Goal: Task Accomplishment & Management: Complete application form

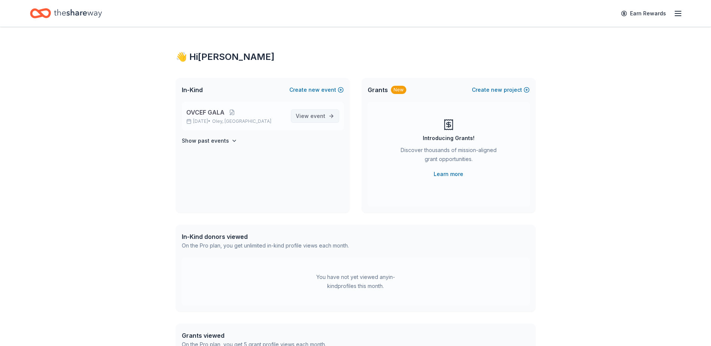
click at [309, 118] on span "View event" at bounding box center [311, 116] width 30 height 9
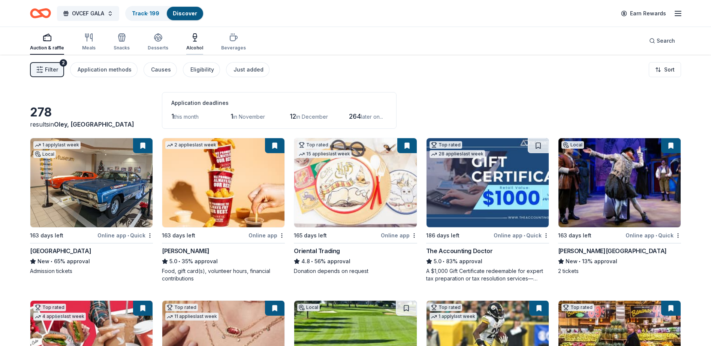
click at [196, 41] on icon "button" at bounding box center [194, 37] width 9 height 9
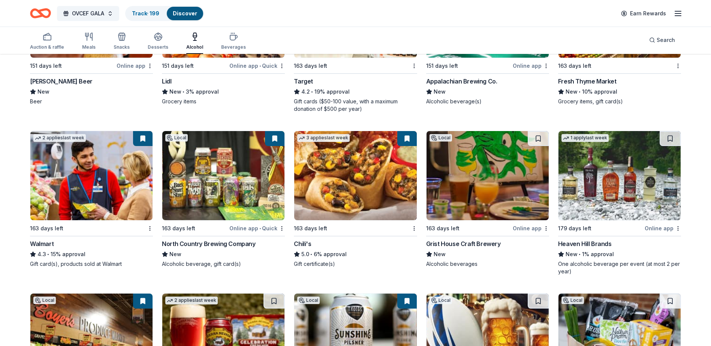
scroll to position [639, 0]
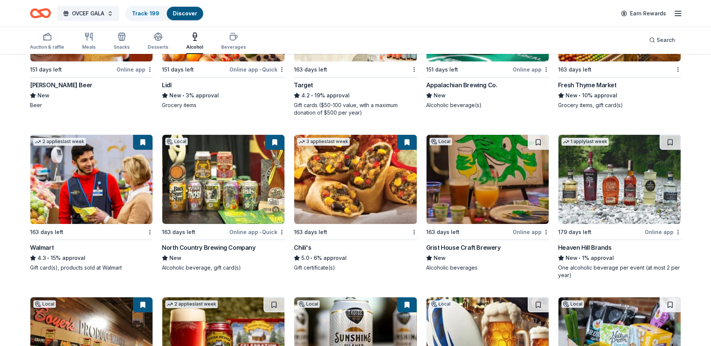
click at [602, 189] on img at bounding box center [619, 179] width 122 height 89
click at [221, 175] on img at bounding box center [223, 179] width 122 height 89
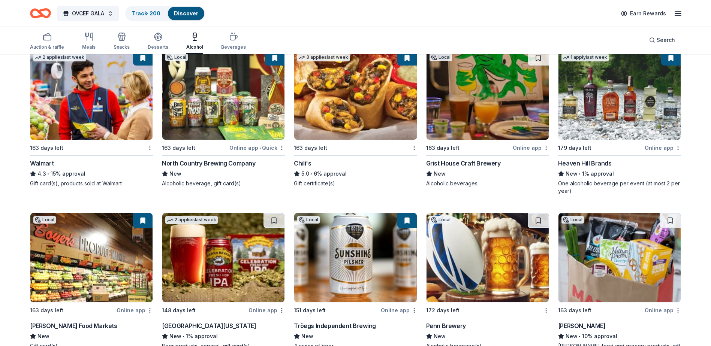
scroll to position [742, 0]
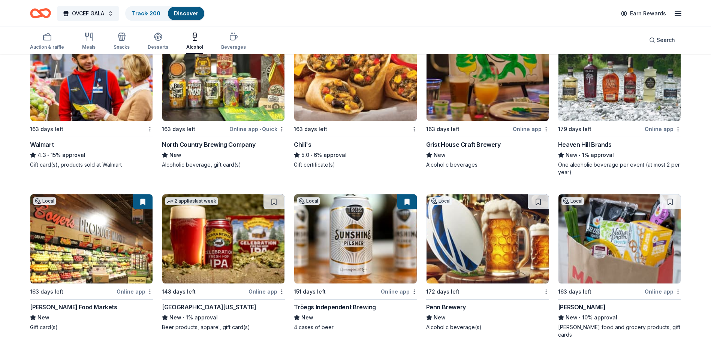
click at [467, 251] on img at bounding box center [487, 238] width 122 height 89
click at [334, 233] on img at bounding box center [355, 238] width 122 height 89
click at [47, 43] on div "Auction & raffle" at bounding box center [47, 41] width 34 height 18
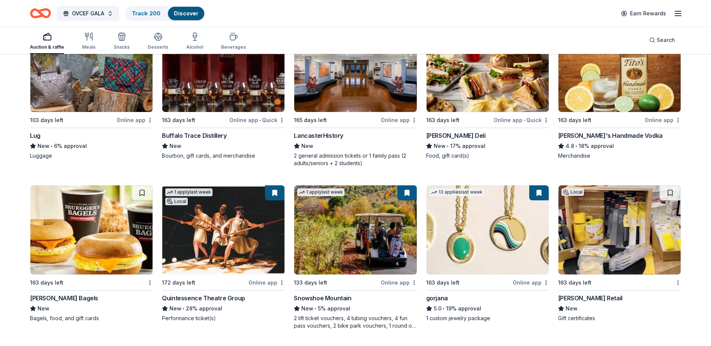
scroll to position [1679, 0]
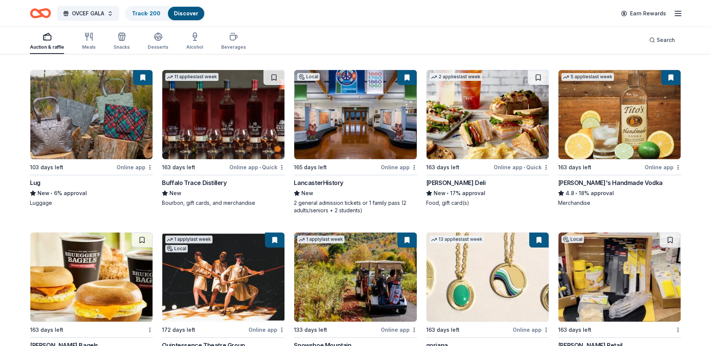
click at [96, 124] on img at bounding box center [91, 114] width 122 height 89
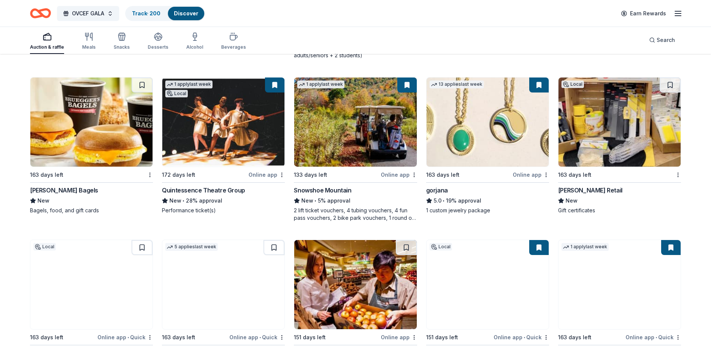
scroll to position [1851, 0]
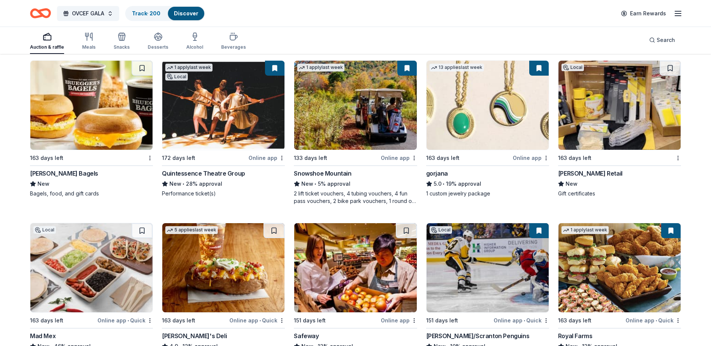
click at [311, 119] on img at bounding box center [355, 105] width 122 height 89
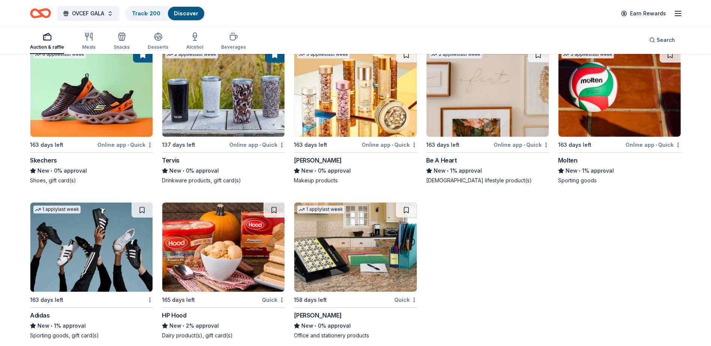
scroll to position [8742, 0]
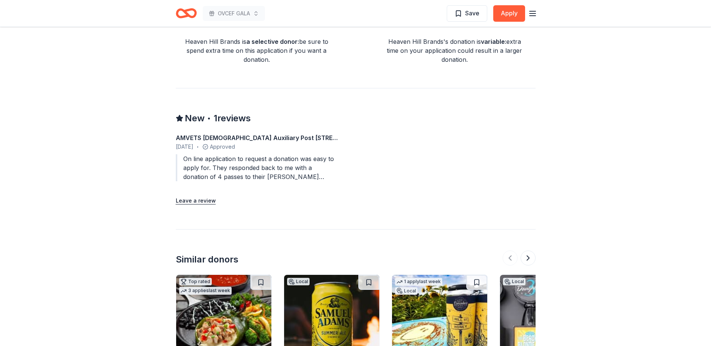
scroll to position [629, 0]
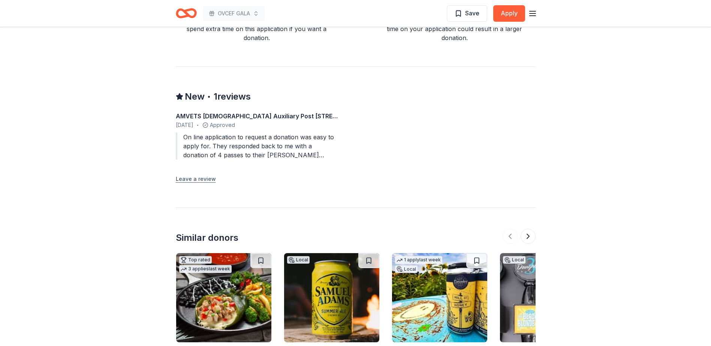
click at [186, 180] on button "Leave a review" at bounding box center [196, 179] width 40 height 9
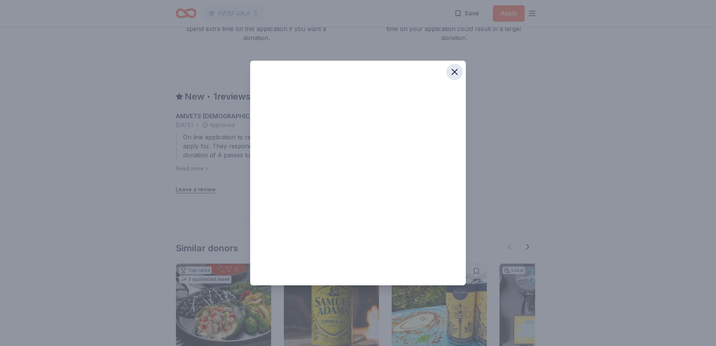
click at [454, 72] on icon "button" at bounding box center [454, 71] width 5 height 5
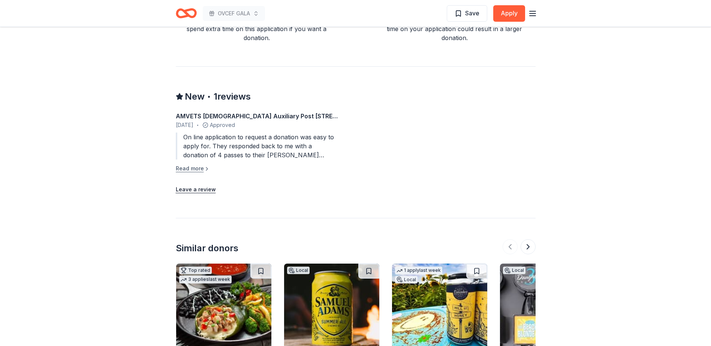
click at [195, 168] on button "Read more" at bounding box center [193, 168] width 34 height 9
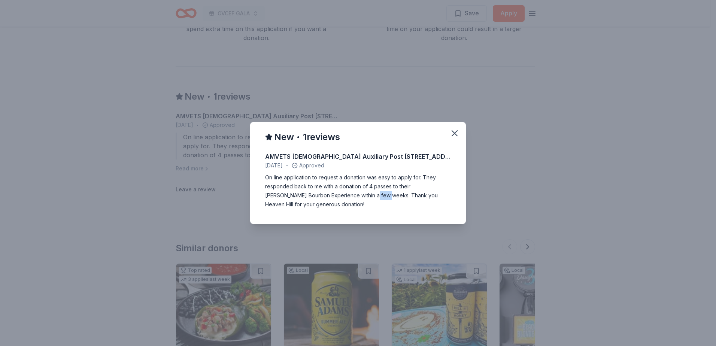
click at [350, 195] on div "On line application to request a donation was easy to apply for. They responded…" at bounding box center [358, 191] width 186 height 36
click at [455, 132] on icon "button" at bounding box center [454, 133] width 10 height 10
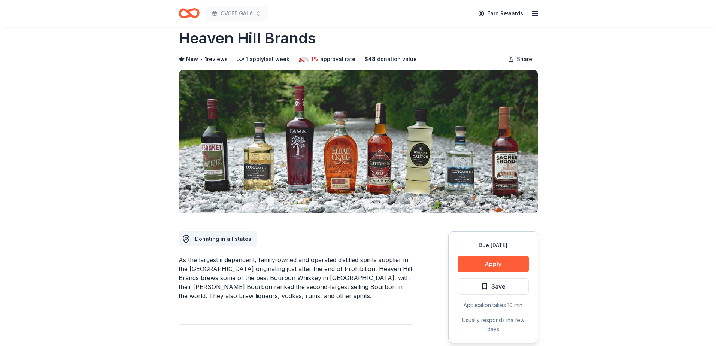
scroll to position [10, 0]
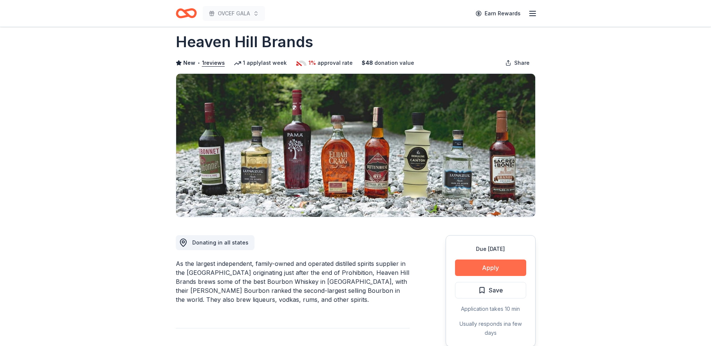
click at [492, 268] on button "Apply" at bounding box center [490, 268] width 71 height 16
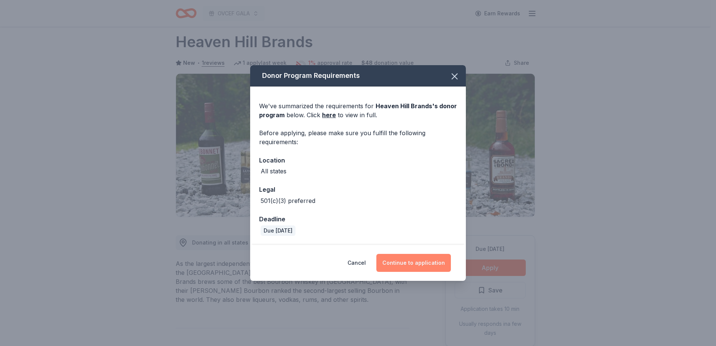
click at [416, 263] on button "Continue to application" at bounding box center [413, 263] width 75 height 18
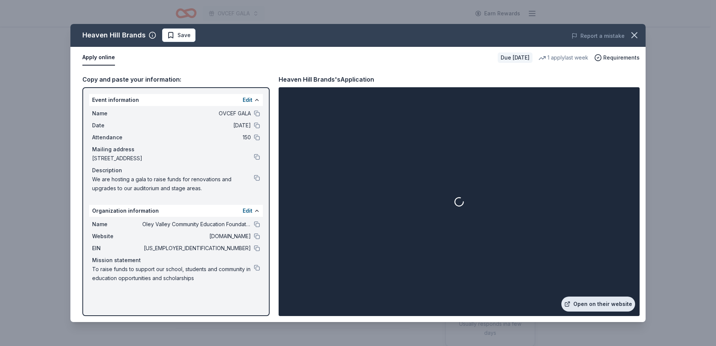
click at [607, 303] on link "Open on their website" at bounding box center [598, 304] width 74 height 15
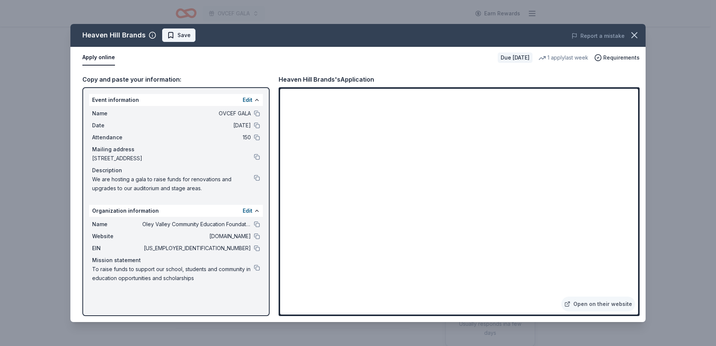
click at [170, 34] on span "Save" at bounding box center [179, 35] width 24 height 9
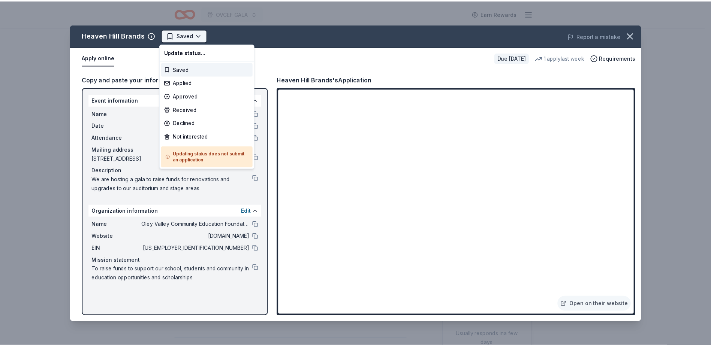
scroll to position [0, 0]
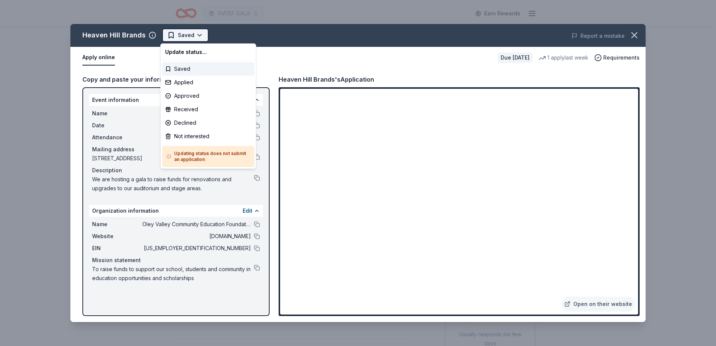
click at [190, 32] on html "OVCEF GALA Earn Rewards Due in 179 days Share Heaven Hill Brands New • 1 review…" at bounding box center [358, 173] width 716 height 346
click at [175, 81] on div "Applied" at bounding box center [208, 82] width 92 height 13
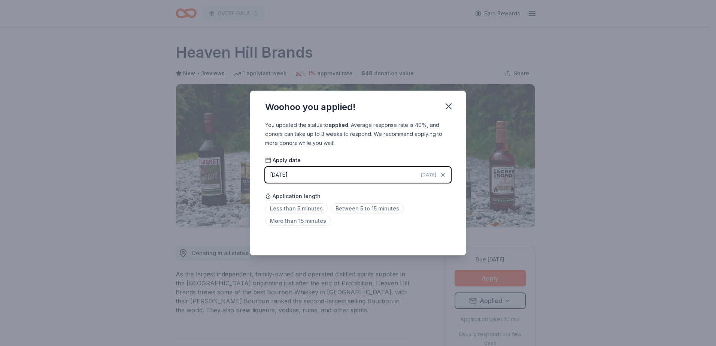
click at [631, 22] on div "Woohoo you applied! You updated the status to applied . Average response rate i…" at bounding box center [358, 173] width 716 height 346
click at [448, 109] on icon "button" at bounding box center [448, 106] width 10 height 10
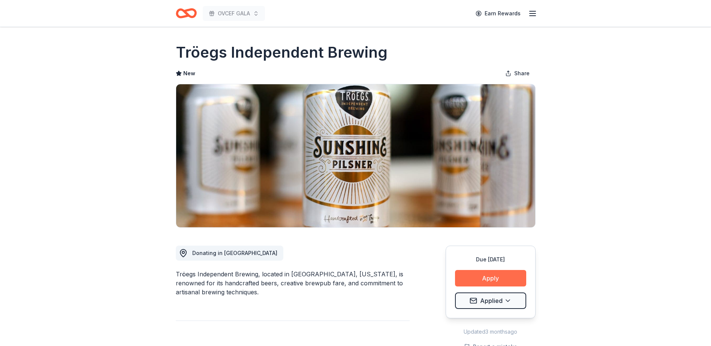
click at [499, 277] on button "Apply" at bounding box center [490, 278] width 71 height 16
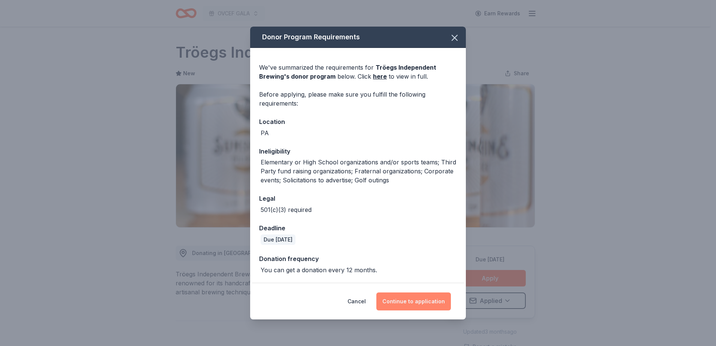
click at [430, 301] on button "Continue to application" at bounding box center [413, 302] width 75 height 18
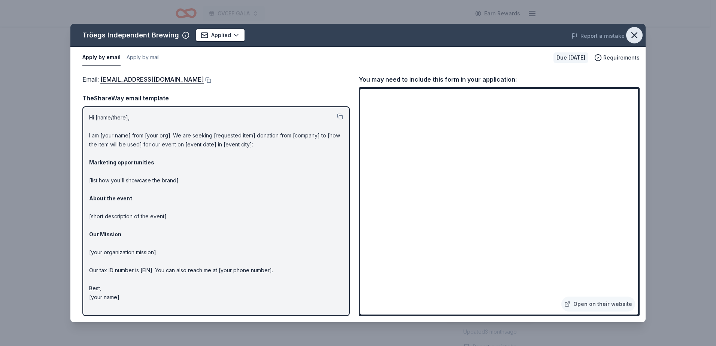
click at [634, 33] on icon "button" at bounding box center [634, 35] width 10 height 10
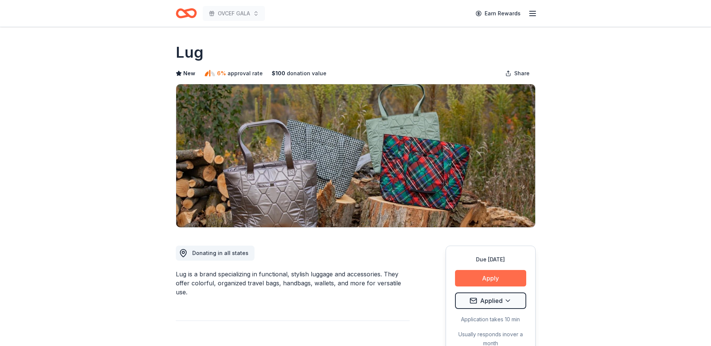
click at [513, 275] on button "Apply" at bounding box center [490, 278] width 71 height 16
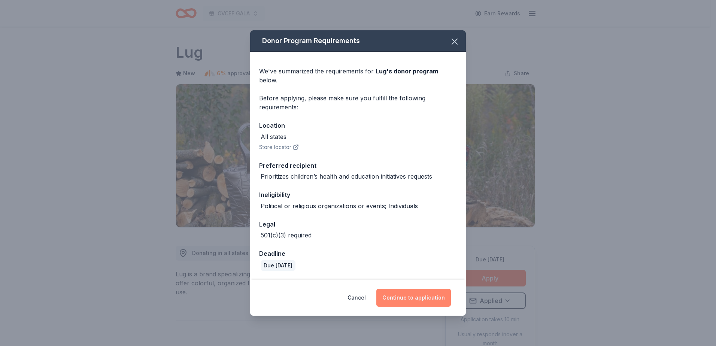
click at [421, 297] on button "Continue to application" at bounding box center [413, 298] width 75 height 18
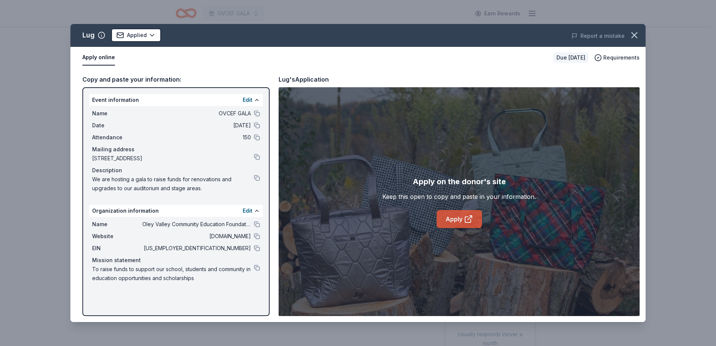
click at [458, 220] on link "Apply" at bounding box center [459, 219] width 45 height 18
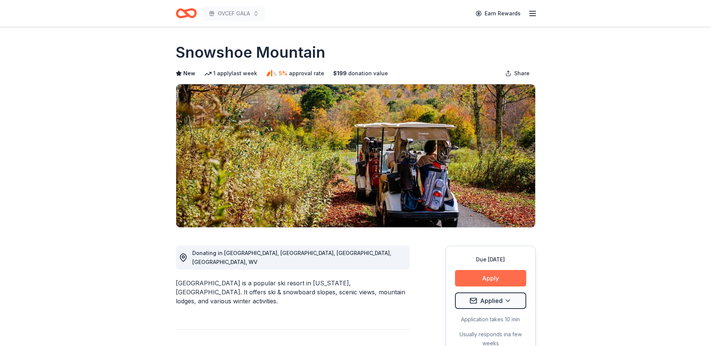
click at [493, 280] on button "Apply" at bounding box center [490, 278] width 71 height 16
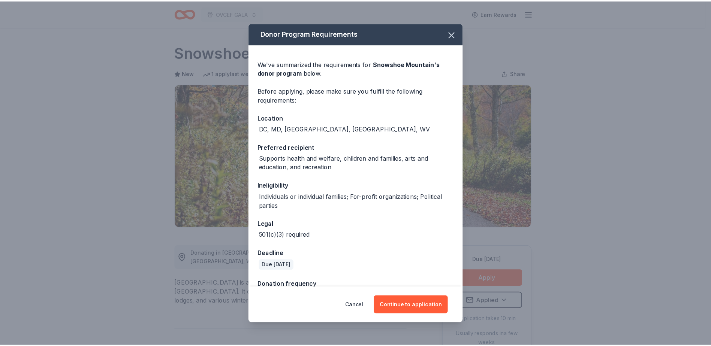
scroll to position [21, 0]
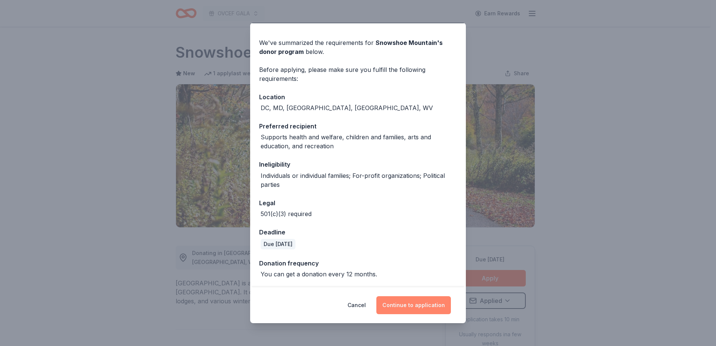
click at [422, 304] on button "Continue to application" at bounding box center [413, 305] width 75 height 18
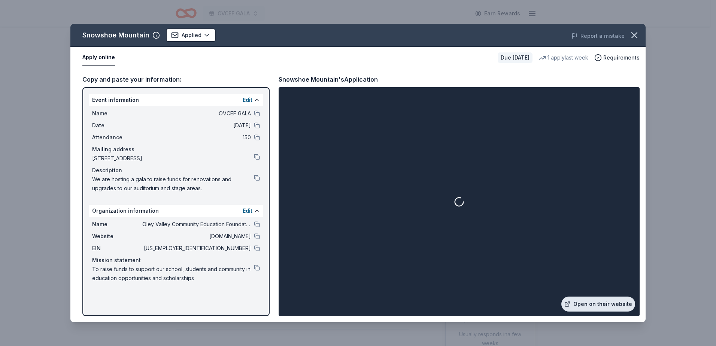
click at [609, 301] on link "Open on their website" at bounding box center [598, 304] width 74 height 15
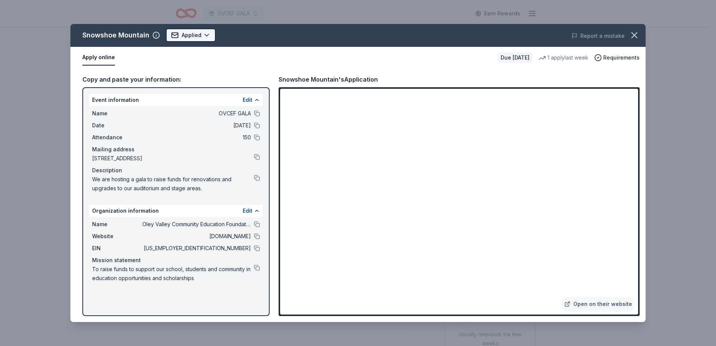
click at [205, 34] on html "OVCEF GALA Earn Rewards Due [DATE] Share Snowshoe Mountain New 1 apply last wee…" at bounding box center [358, 173] width 716 height 346
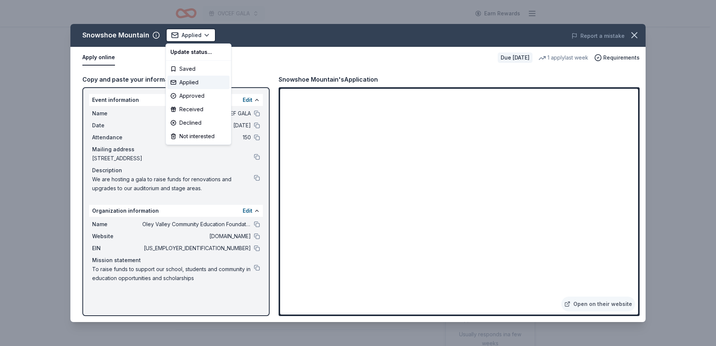
click at [241, 33] on html "OVCEF GALA Earn Rewards Due [DATE] Share Snowshoe Mountain New 1 apply last wee…" at bounding box center [358, 173] width 716 height 346
